Goal: Task Accomplishment & Management: Manage account settings

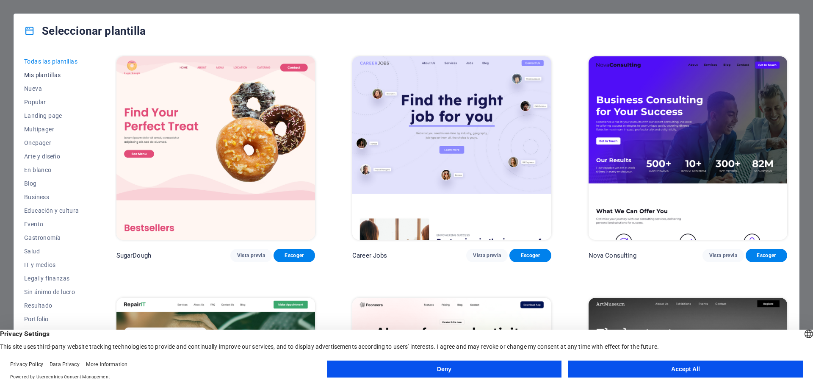
click at [40, 74] on span "Mis plantillas" at bounding box center [51, 75] width 55 height 7
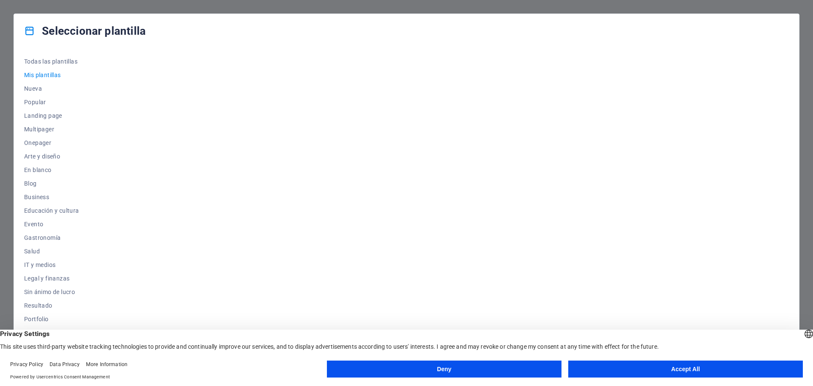
click at [194, 153] on div at bounding box center [452, 208] width 674 height 307
click at [38, 89] on span "Nueva" at bounding box center [51, 88] width 55 height 7
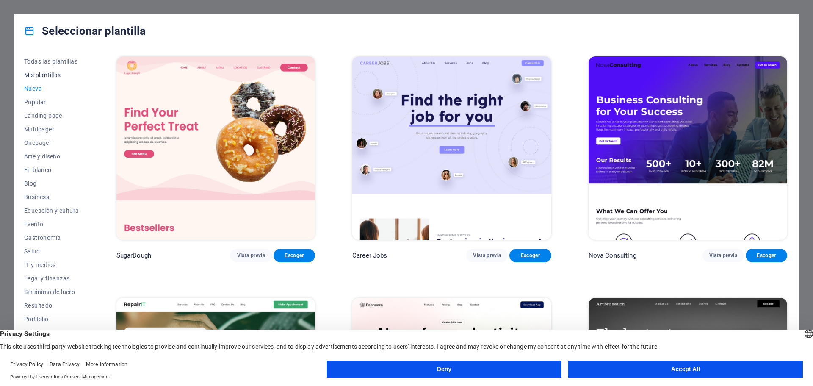
click at [46, 72] on span "Mis plantillas" at bounding box center [51, 75] width 55 height 7
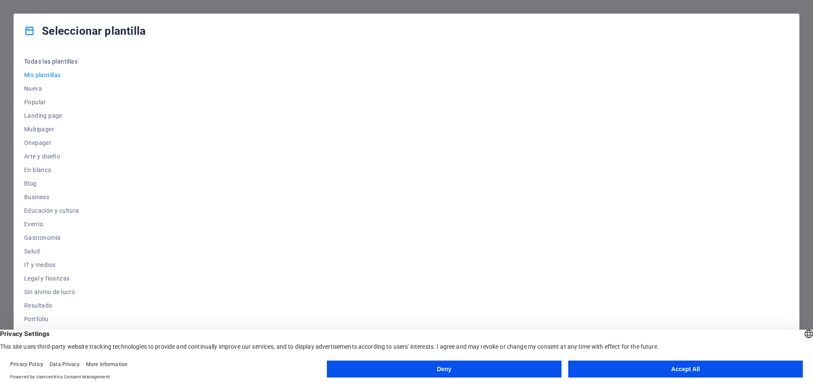
click at [52, 60] on span "Todas las plantillas" at bounding box center [51, 61] width 55 height 7
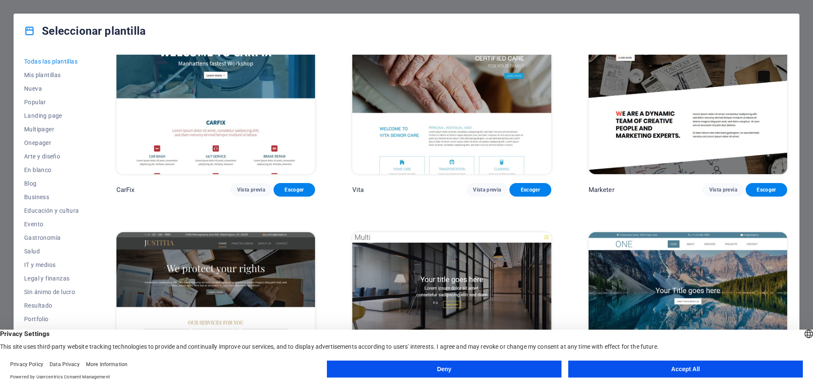
scroll to position [9825, 0]
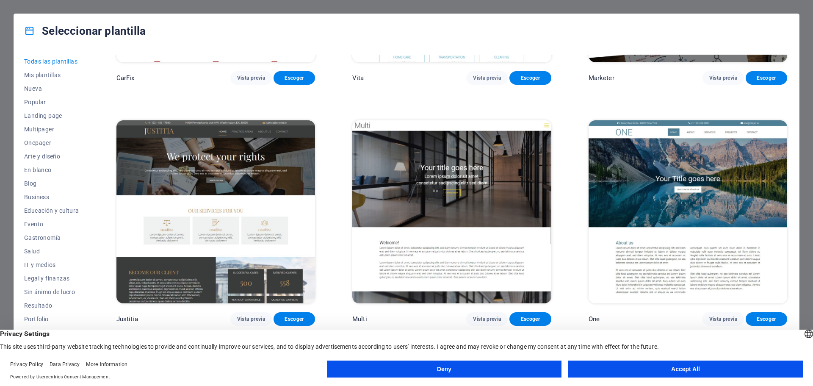
click at [648, 371] on button "Accept All" at bounding box center [685, 368] width 235 height 17
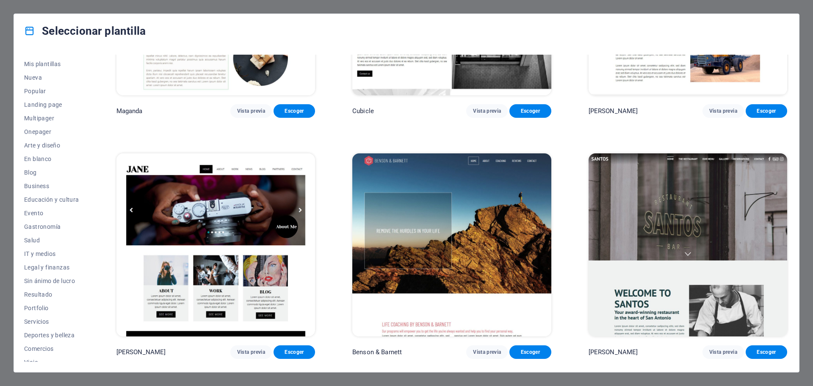
scroll to position [0, 0]
click at [59, 75] on span "Mis plantillas" at bounding box center [51, 75] width 55 height 7
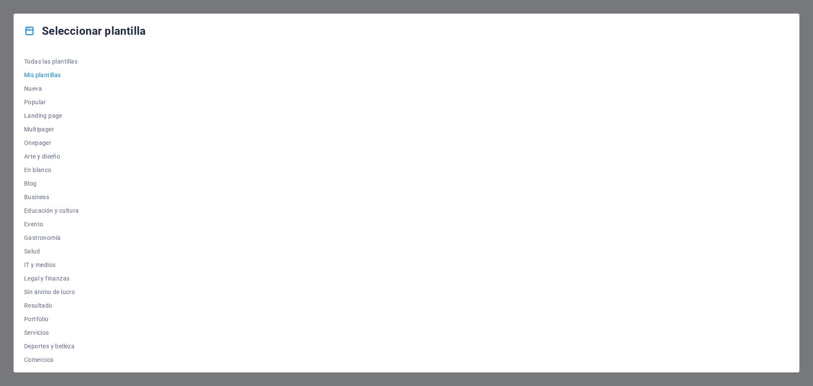
click at [196, 214] on div at bounding box center [452, 208] width 674 height 307
click at [33, 58] on span "Todas las plantillas" at bounding box center [51, 61] width 55 height 7
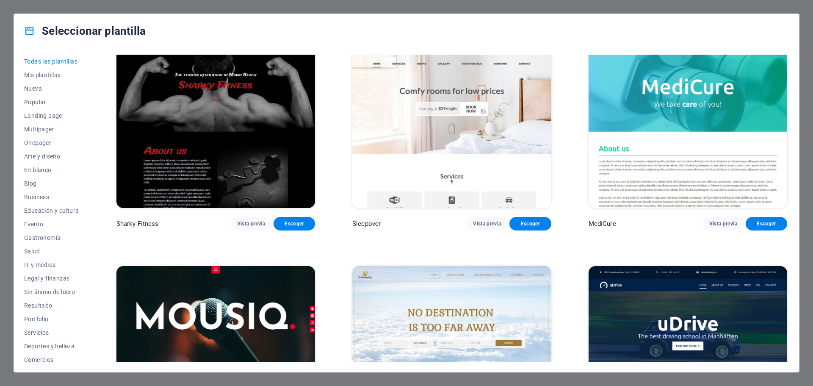
click at [29, 30] on icon at bounding box center [29, 30] width 11 height 11
click at [65, 29] on h4 "Seleccionar plantilla" at bounding box center [85, 31] width 122 height 14
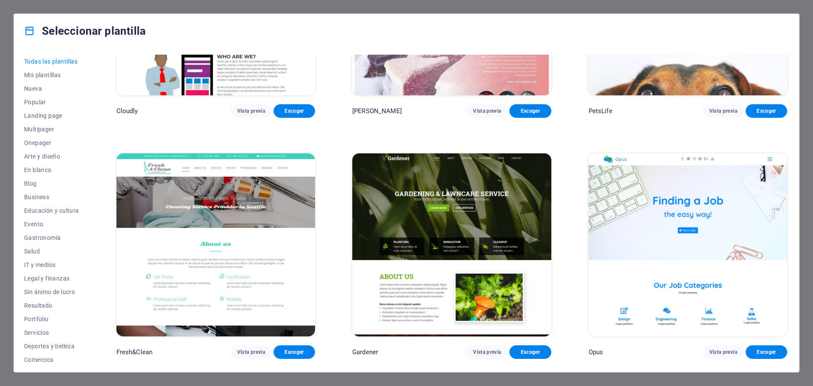
scroll to position [8343, 0]
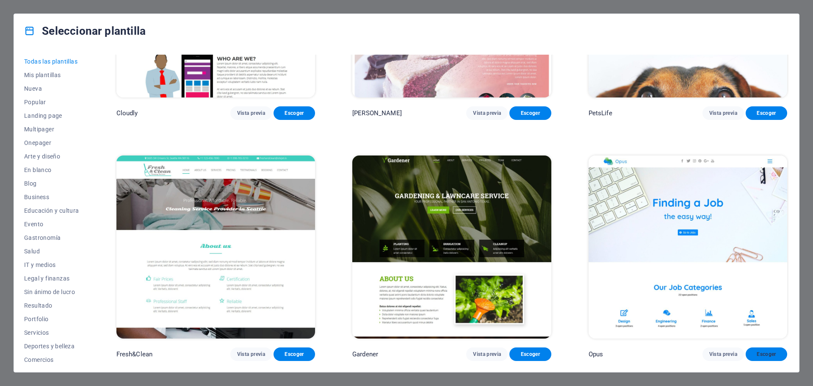
click at [769, 351] on span "Escoger" at bounding box center [767, 354] width 28 height 7
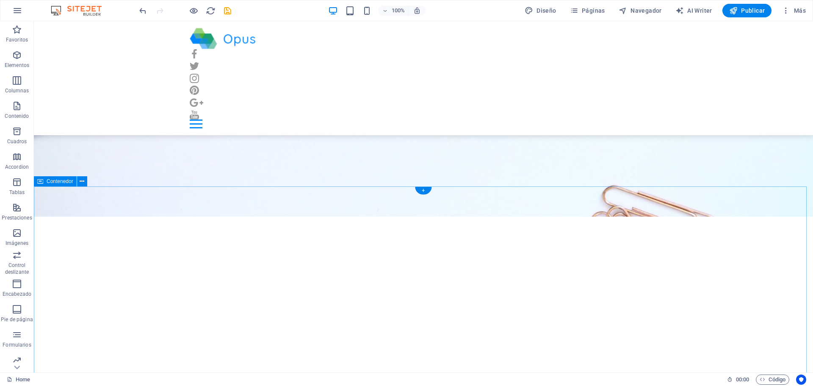
scroll to position [169, 0]
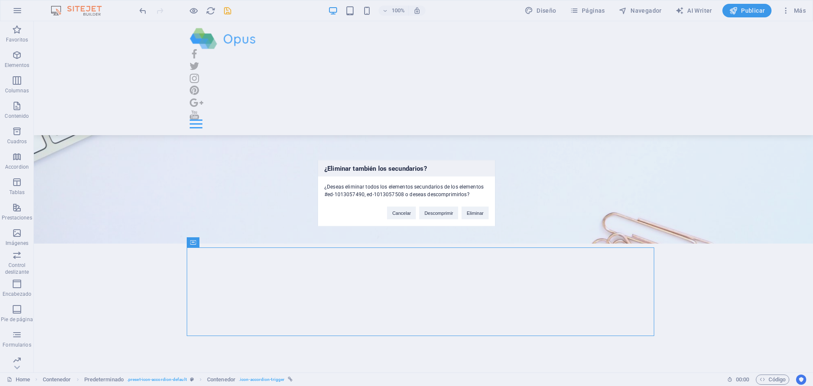
click at [404, 295] on div "¿Eliminar también los secundarios? ¿Deseas eliminar todos los elementos secunda…" at bounding box center [406, 193] width 813 height 386
click at [471, 212] on button "Eliminar" at bounding box center [475, 212] width 27 height 13
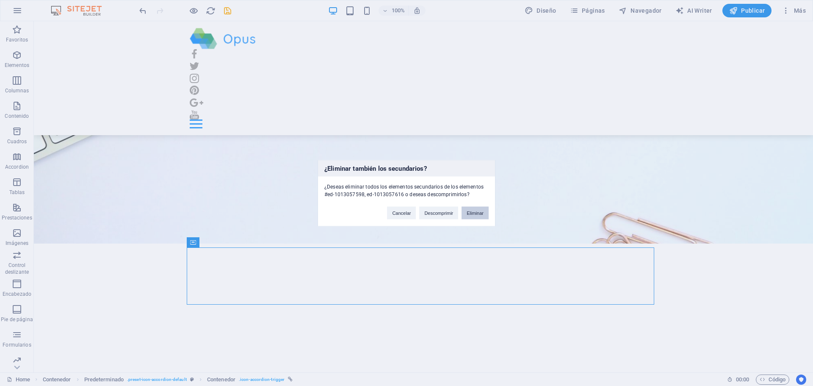
click at [465, 210] on button "Eliminar" at bounding box center [475, 212] width 27 height 13
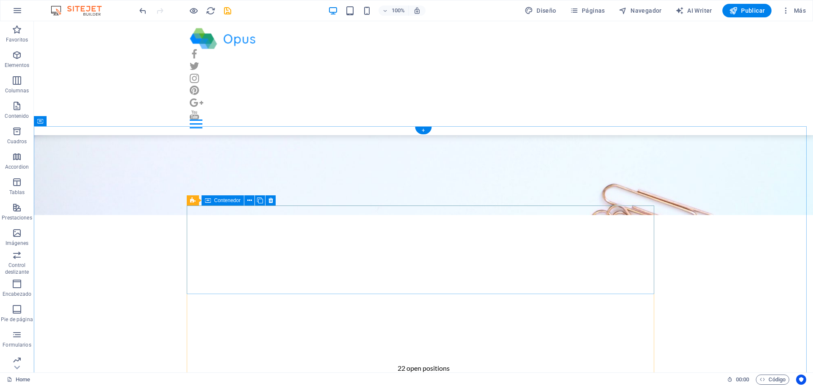
scroll to position [212, 0]
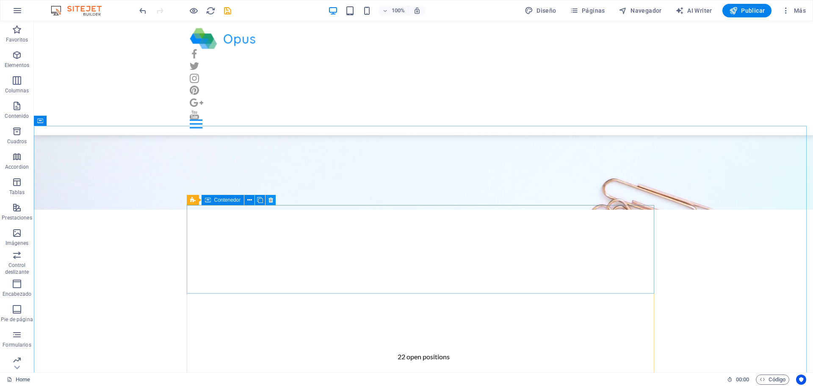
click at [267, 197] on button at bounding box center [271, 200] width 10 height 10
click at [269, 200] on icon at bounding box center [270, 200] width 5 height 9
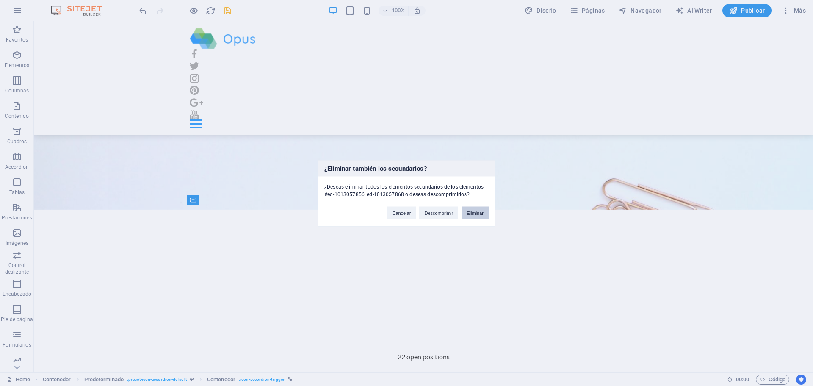
click at [478, 215] on button "Eliminar" at bounding box center [475, 212] width 27 height 13
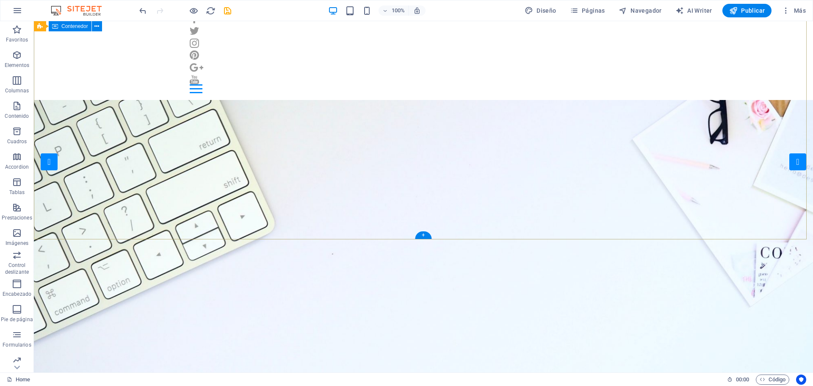
scroll to position [0, 0]
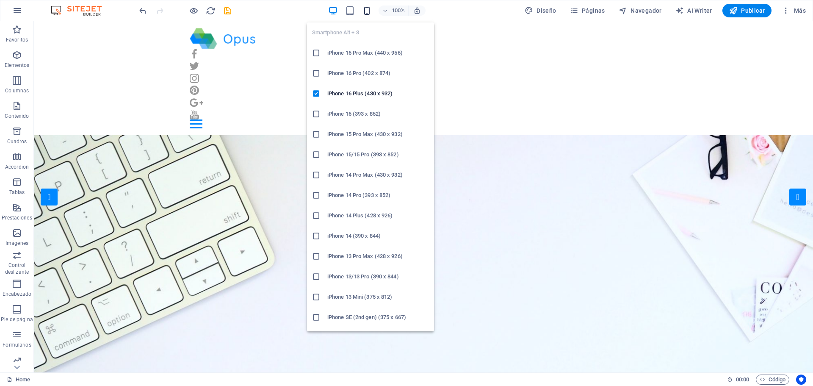
click at [365, 11] on icon "button" at bounding box center [367, 11] width 10 height 10
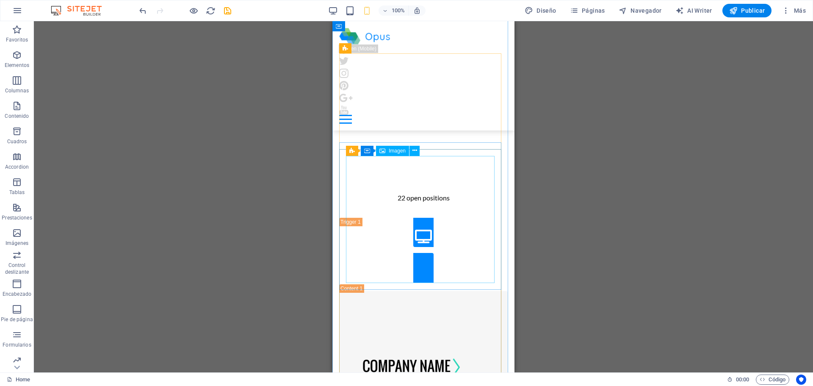
scroll to position [169, 0]
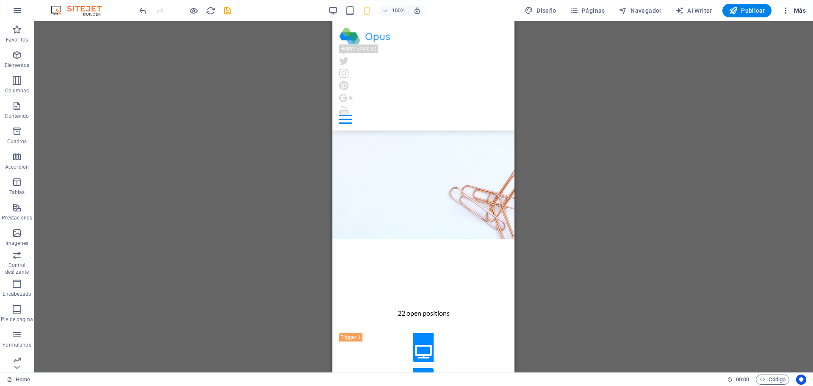
click at [787, 9] on icon "button" at bounding box center [786, 10] width 8 height 8
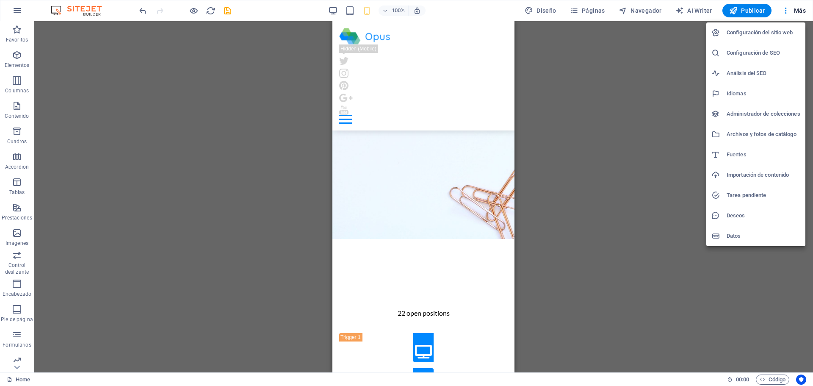
click at [775, 32] on h6 "Configuración del sitio web" at bounding box center [764, 33] width 74 height 10
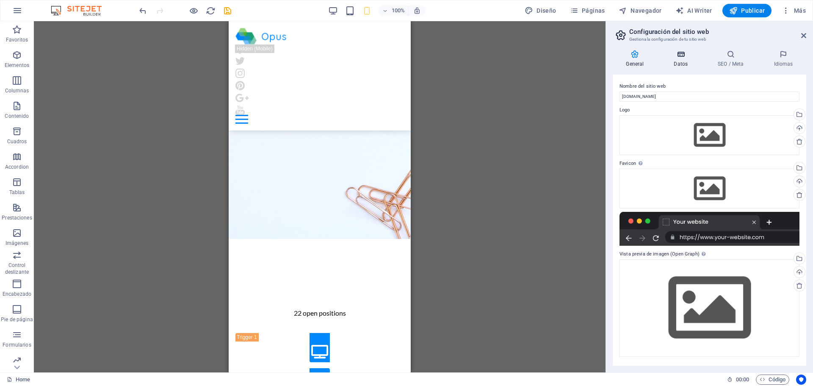
click at [684, 51] on icon at bounding box center [681, 54] width 41 height 8
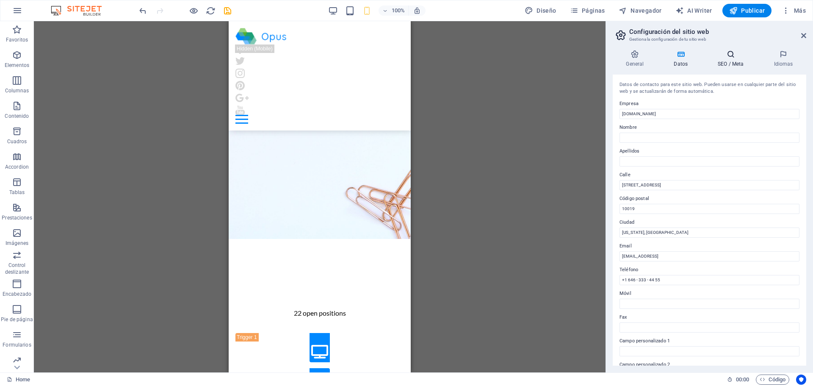
click at [725, 58] on icon at bounding box center [731, 54] width 53 height 8
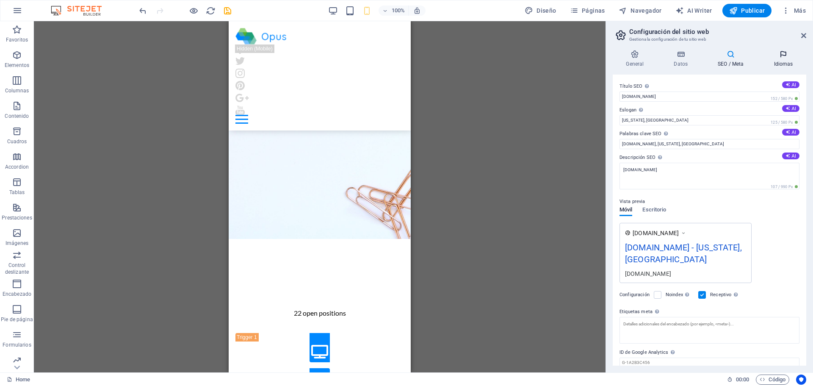
click at [779, 56] on icon at bounding box center [784, 54] width 46 height 8
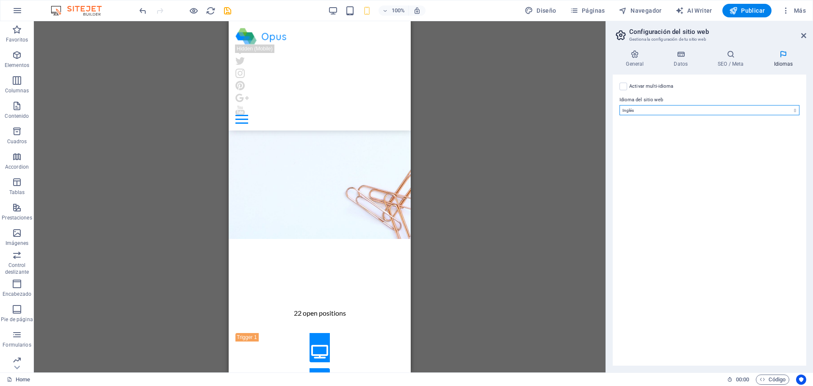
click at [644, 109] on select "Abkhazian Afar Afrikaans Akan Albanés Alemán Amharic Árabe Aragonese Armenian A…" at bounding box center [710, 110] width 180 height 10
click at [641, 112] on select "Abkhazian Afar Afrikaans Akan Albanés Alemán Amharic Árabe Aragonese Armenian A…" at bounding box center [710, 110] width 180 height 10
select select "44"
click at [620, 105] on select "Abkhazian Afar Afrikaans Akan Albanés Alemán Amharic Árabe Aragonese Armenian A…" at bounding box center [710, 110] width 180 height 10
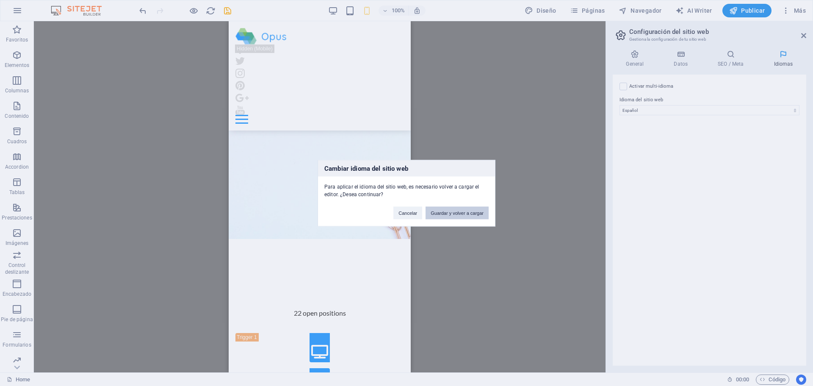
click at [464, 213] on button "Guardar y volver a cargar" at bounding box center [457, 212] width 63 height 13
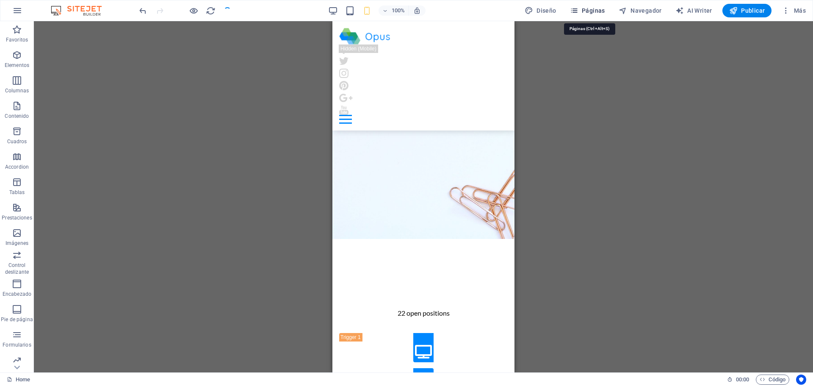
click at [582, 11] on span "Páginas" at bounding box center [587, 10] width 35 height 8
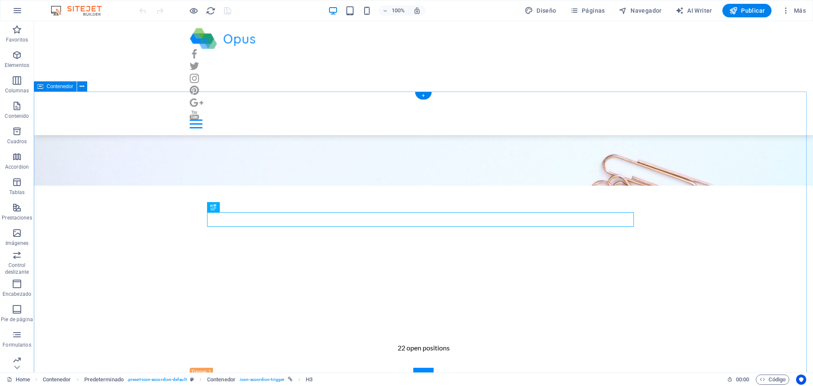
scroll to position [136, 0]
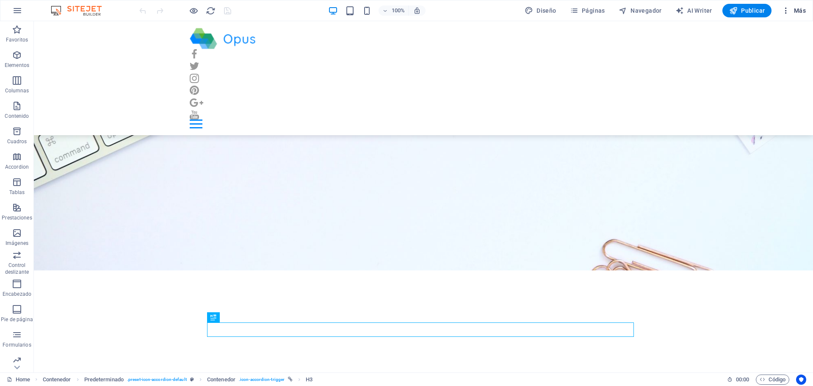
click at [789, 11] on icon "button" at bounding box center [786, 10] width 8 height 8
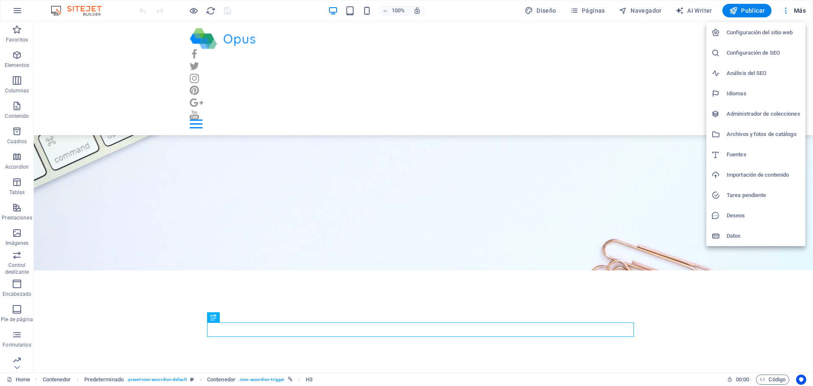
click at [753, 26] on li "Configuración del sitio web" at bounding box center [755, 32] width 99 height 20
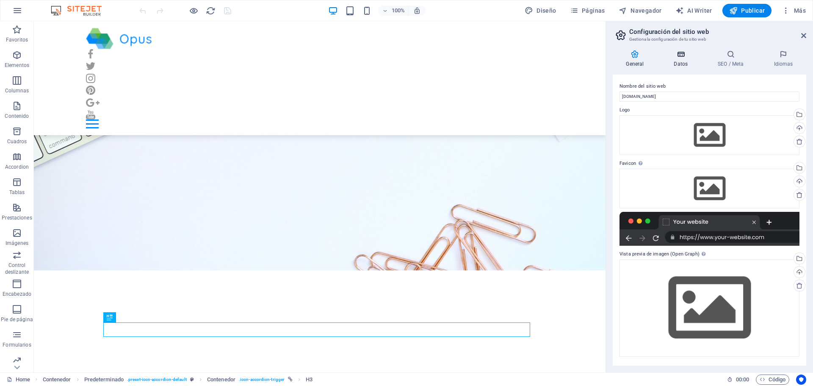
click at [681, 53] on icon at bounding box center [681, 54] width 41 height 8
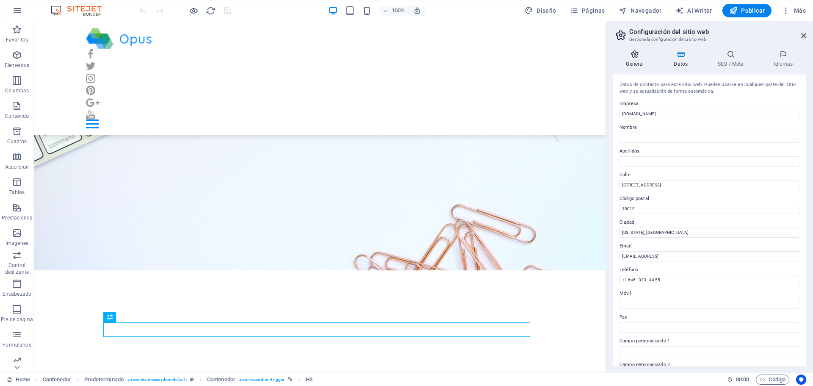
click at [635, 61] on h4 "General" at bounding box center [637, 59] width 48 height 18
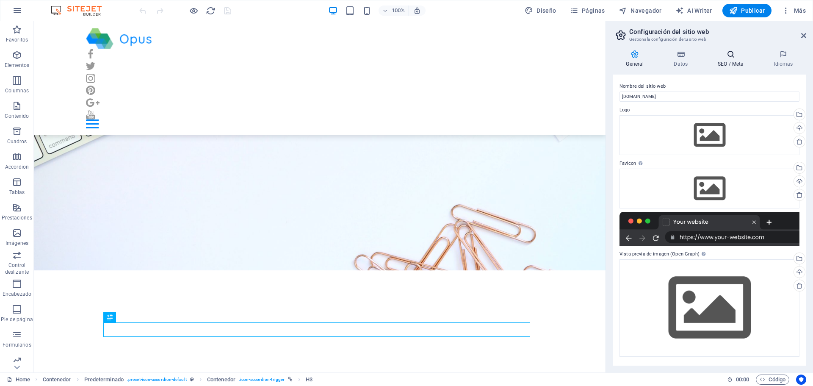
click at [725, 61] on h4 "SEO / Meta" at bounding box center [733, 59] width 56 height 18
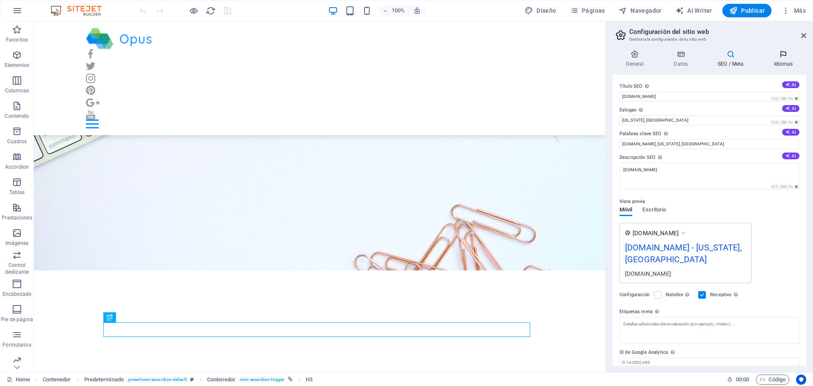
click at [785, 50] on icon at bounding box center [784, 54] width 46 height 8
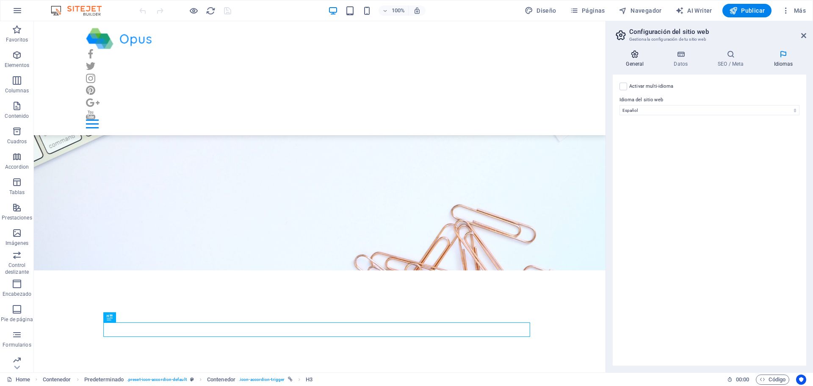
click at [643, 57] on icon at bounding box center [635, 54] width 44 height 8
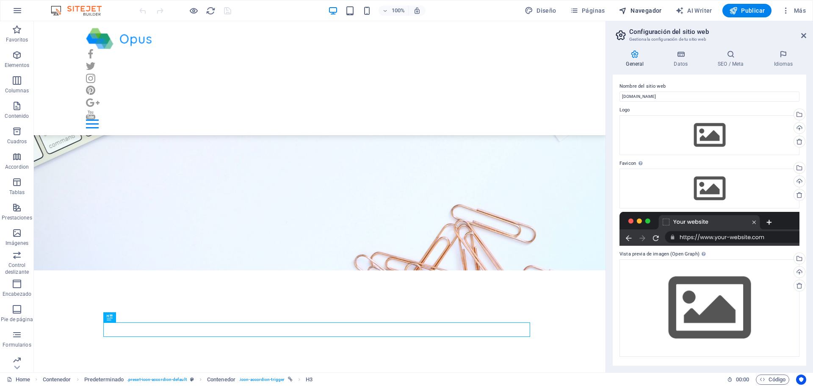
click at [648, 8] on span "Navegador" at bounding box center [640, 10] width 43 height 8
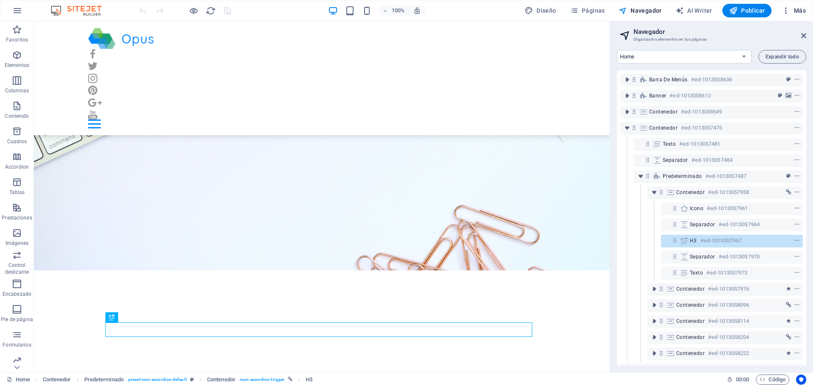
click at [797, 8] on span "Más" at bounding box center [794, 10] width 24 height 8
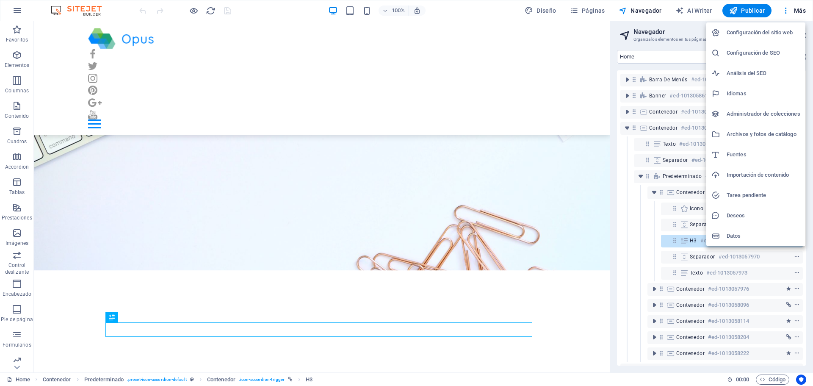
click at [576, 10] on div at bounding box center [406, 193] width 813 height 386
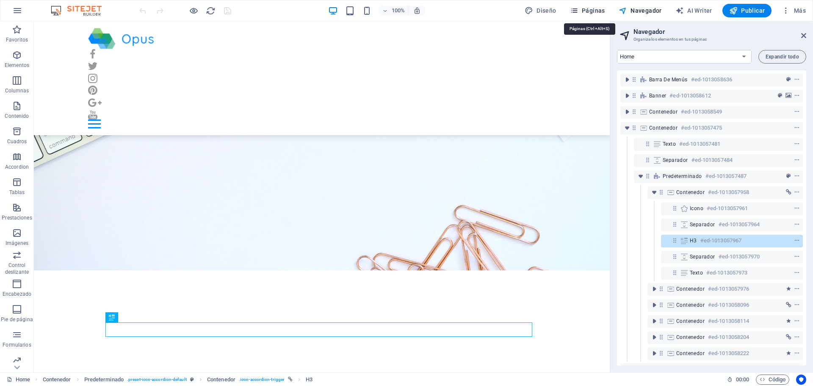
click at [588, 10] on span "Páginas" at bounding box center [587, 10] width 35 height 8
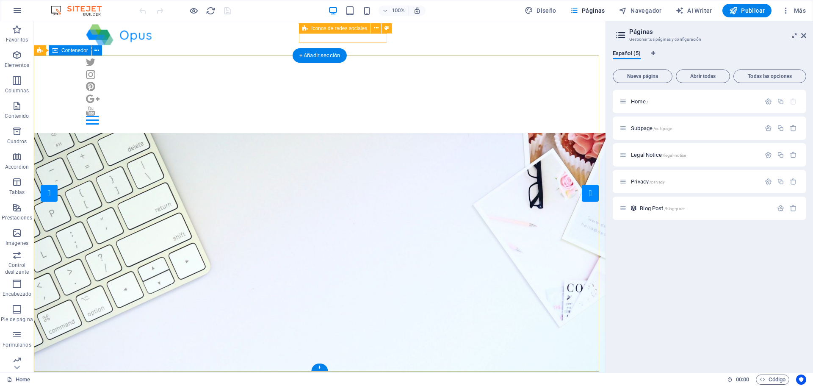
scroll to position [0, 0]
